Goal: Use online tool/utility

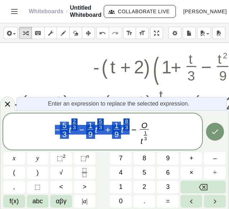
scroll to position [269, 172]
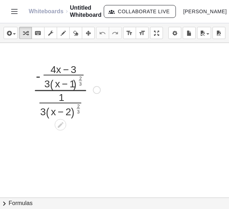
click at [60, 99] on div at bounding box center [66, 89] width 75 height 58
drag, startPoint x: 60, startPoint y: 107, endPoint x: 64, endPoint y: 110, distance: 5.2
click at [64, 110] on div at bounding box center [66, 89] width 75 height 58
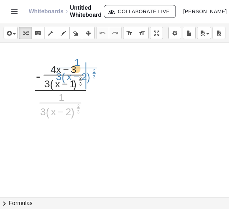
drag, startPoint x: 57, startPoint y: 100, endPoint x: 70, endPoint y: 65, distance: 37.7
click at [70, 65] on div at bounding box center [66, 89] width 75 height 58
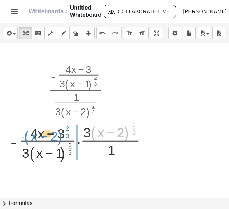
drag, startPoint x: 92, startPoint y: 139, endPoint x: 25, endPoint y: 142, distance: 66.8
click at [25, 142] on div at bounding box center [81, 140] width 149 height 43
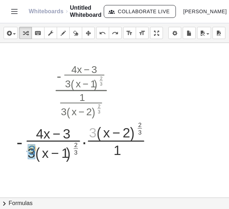
drag, startPoint x: 92, startPoint y: 132, endPoint x: 31, endPoint y: 150, distance: 63.5
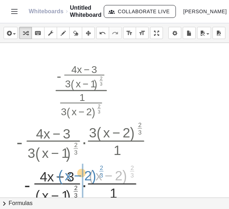
drag, startPoint x: 92, startPoint y: 178, endPoint x: 61, endPoint y: 178, distance: 30.8
click at [61, 178] on div at bounding box center [87, 182] width 149 height 43
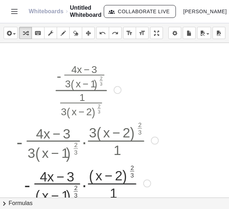
click at [121, 183] on div at bounding box center [87, 182] width 149 height 43
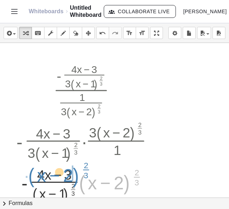
drag, startPoint x: 128, startPoint y: 186, endPoint x: 77, endPoint y: 179, distance: 51.4
click at [77, 179] on div at bounding box center [87, 182] width 149 height 39
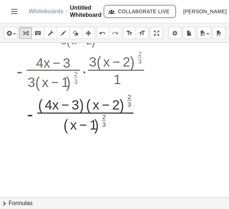
scroll to position [76, 0]
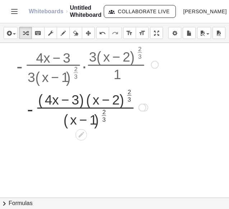
click at [138, 109] on div at bounding box center [87, 106] width 149 height 43
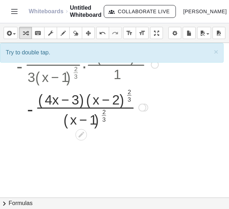
click at [145, 108] on div at bounding box center [142, 108] width 8 height 8
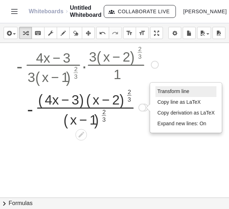
click at [162, 90] on span "Transform line" at bounding box center [173, 92] width 32 height 6
